Goal: Navigation & Orientation: Find specific page/section

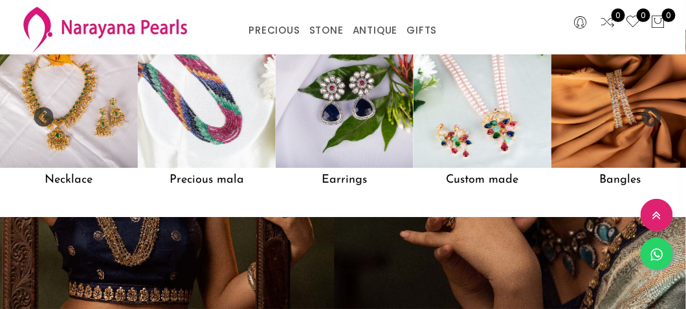
scroll to position [951, 0]
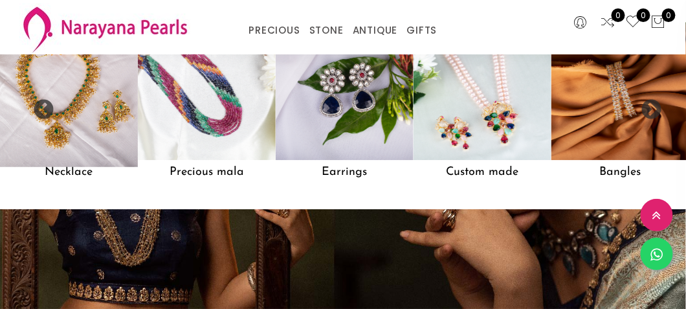
click at [97, 107] on img at bounding box center [68, 90] width 151 height 151
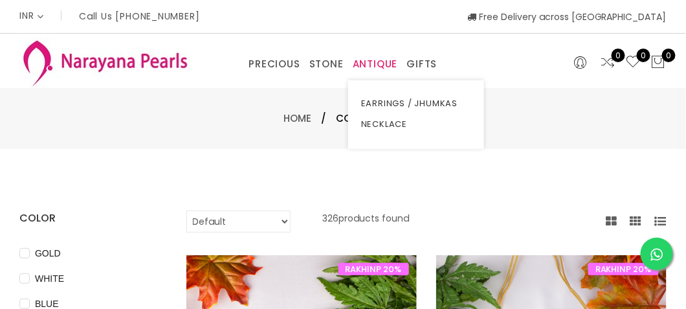
click at [367, 61] on link "ANTIQUE" at bounding box center [375, 63] width 45 height 19
click at [365, 61] on link "ANTIQUE" at bounding box center [375, 63] width 45 height 19
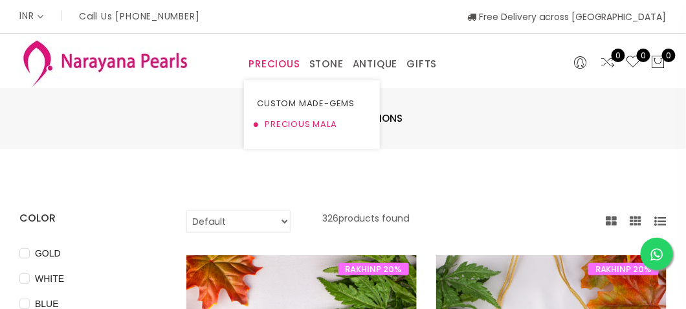
click at [308, 124] on link "PRECIOUS MALA" at bounding box center [312, 124] width 110 height 21
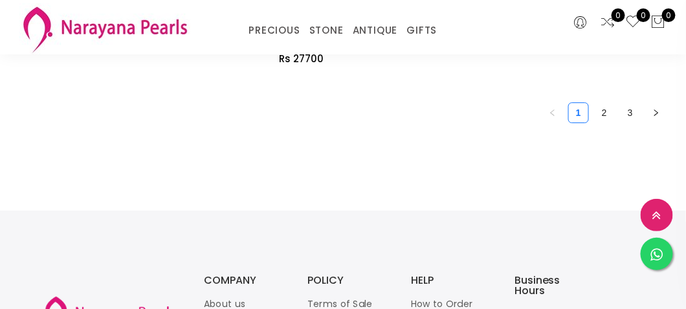
scroll to position [3427, 0]
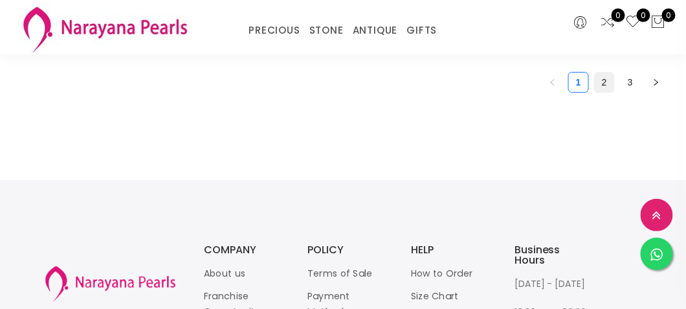
click at [601, 86] on link "2" at bounding box center [604, 81] width 19 height 19
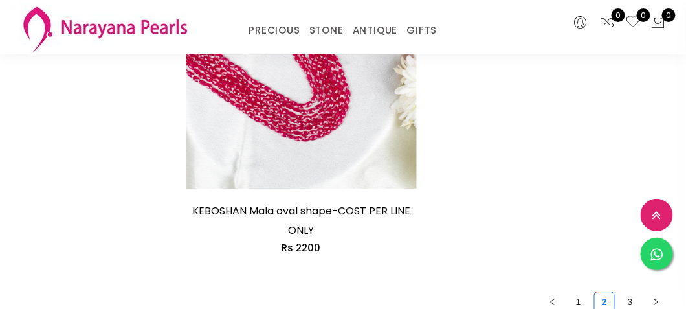
scroll to position [3373, 0]
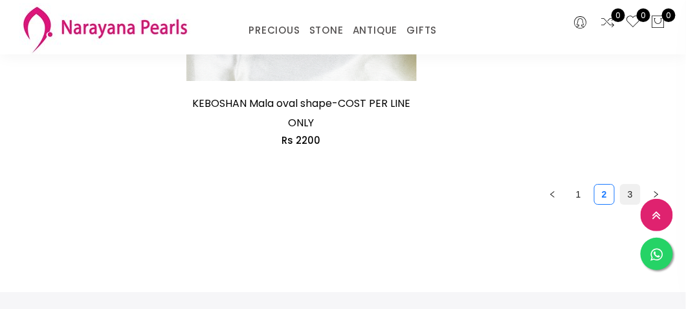
click at [631, 184] on link "3" at bounding box center [629, 193] width 19 height 19
